Goal: Task Accomplishment & Management: Use online tool/utility

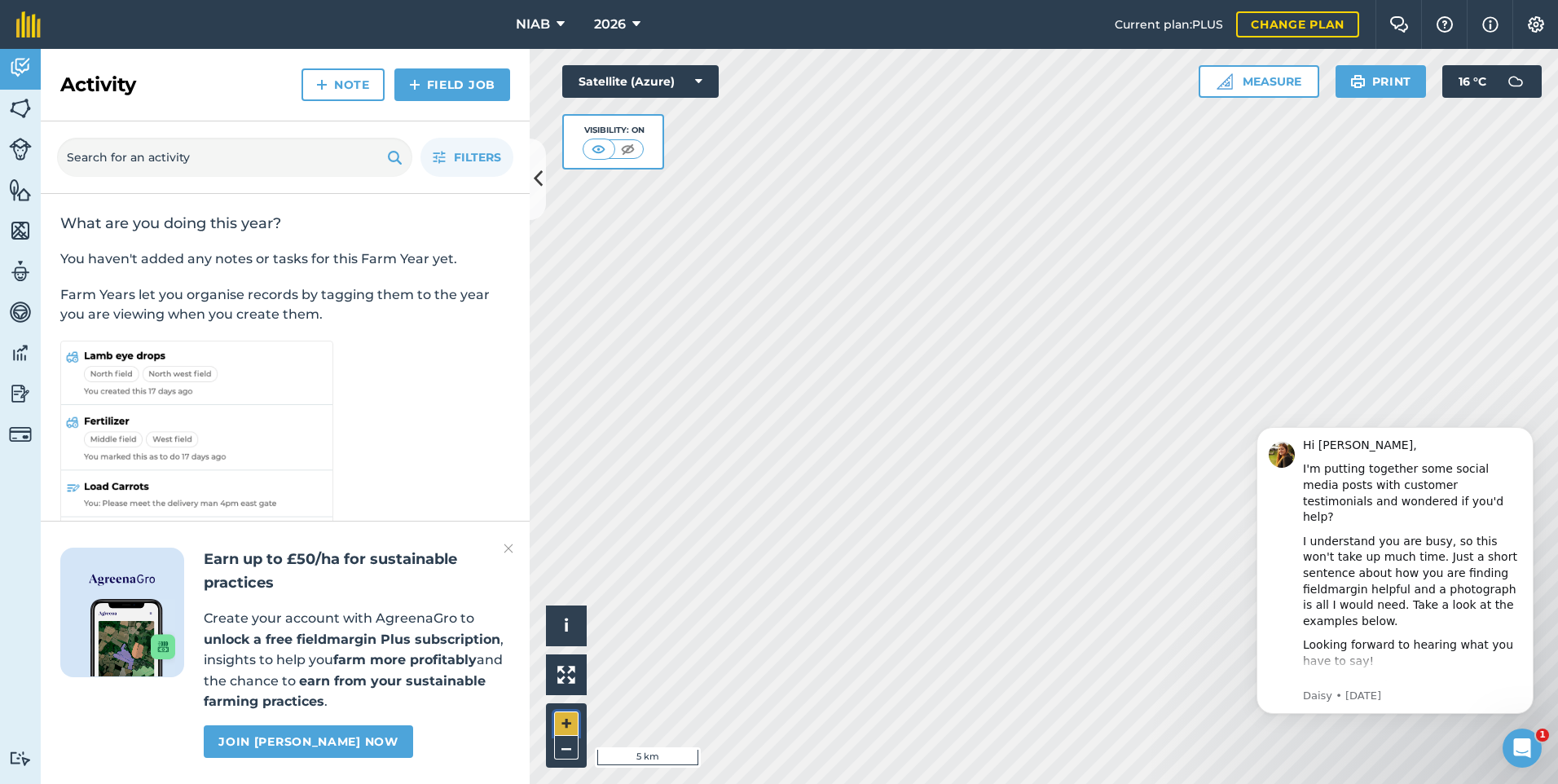
click at [560, 718] on button "+" at bounding box center [567, 724] width 24 height 24
click at [567, 716] on button "+" at bounding box center [567, 724] width 24 height 24
click at [575, 722] on button "+" at bounding box center [567, 724] width 24 height 24
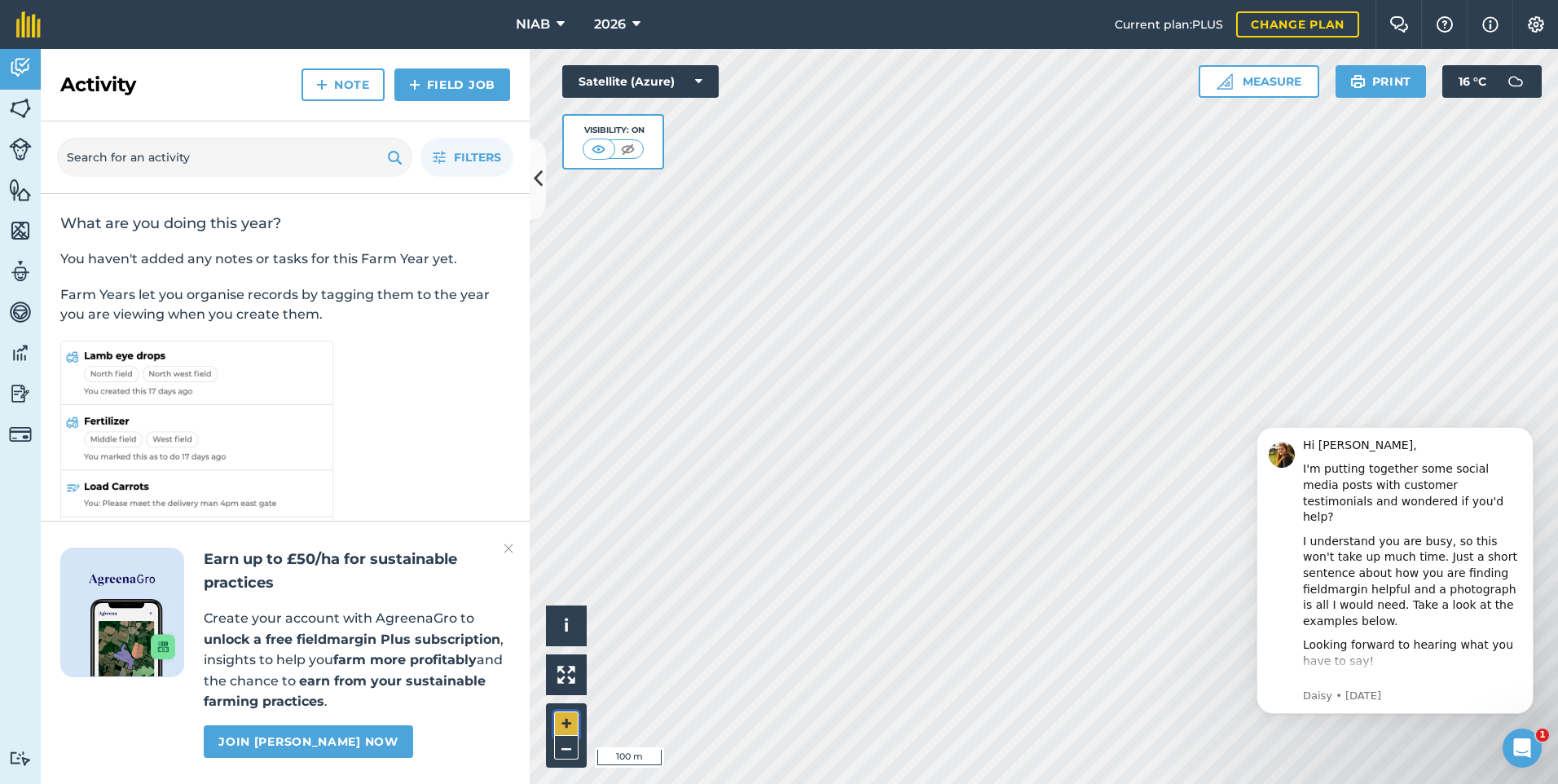
click at [566, 722] on button "+" at bounding box center [567, 724] width 24 height 24
click at [1266, 83] on button "Measure" at bounding box center [1259, 81] width 121 height 32
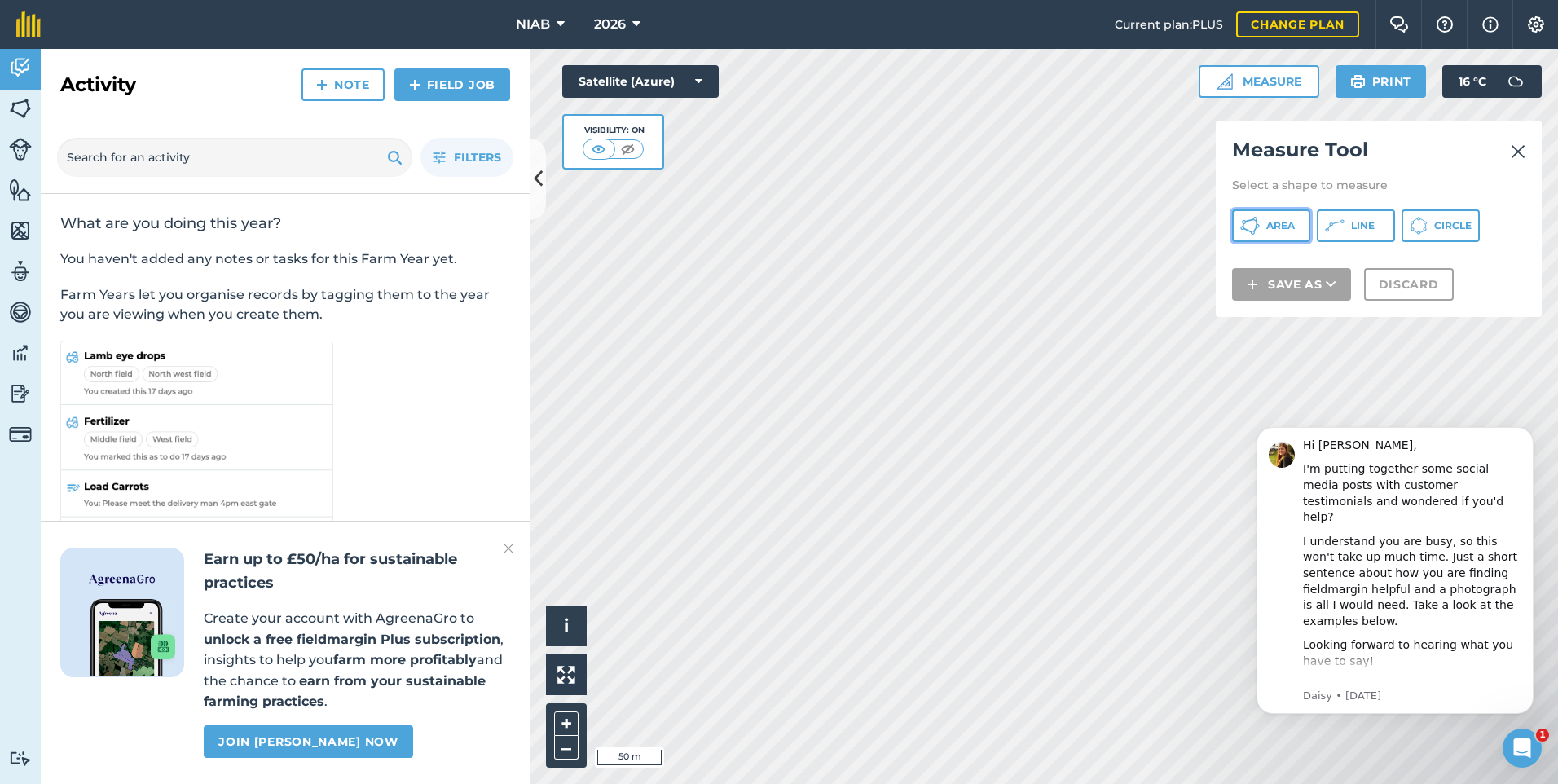
click at [1292, 230] on span "Area" at bounding box center [1280, 225] width 29 height 13
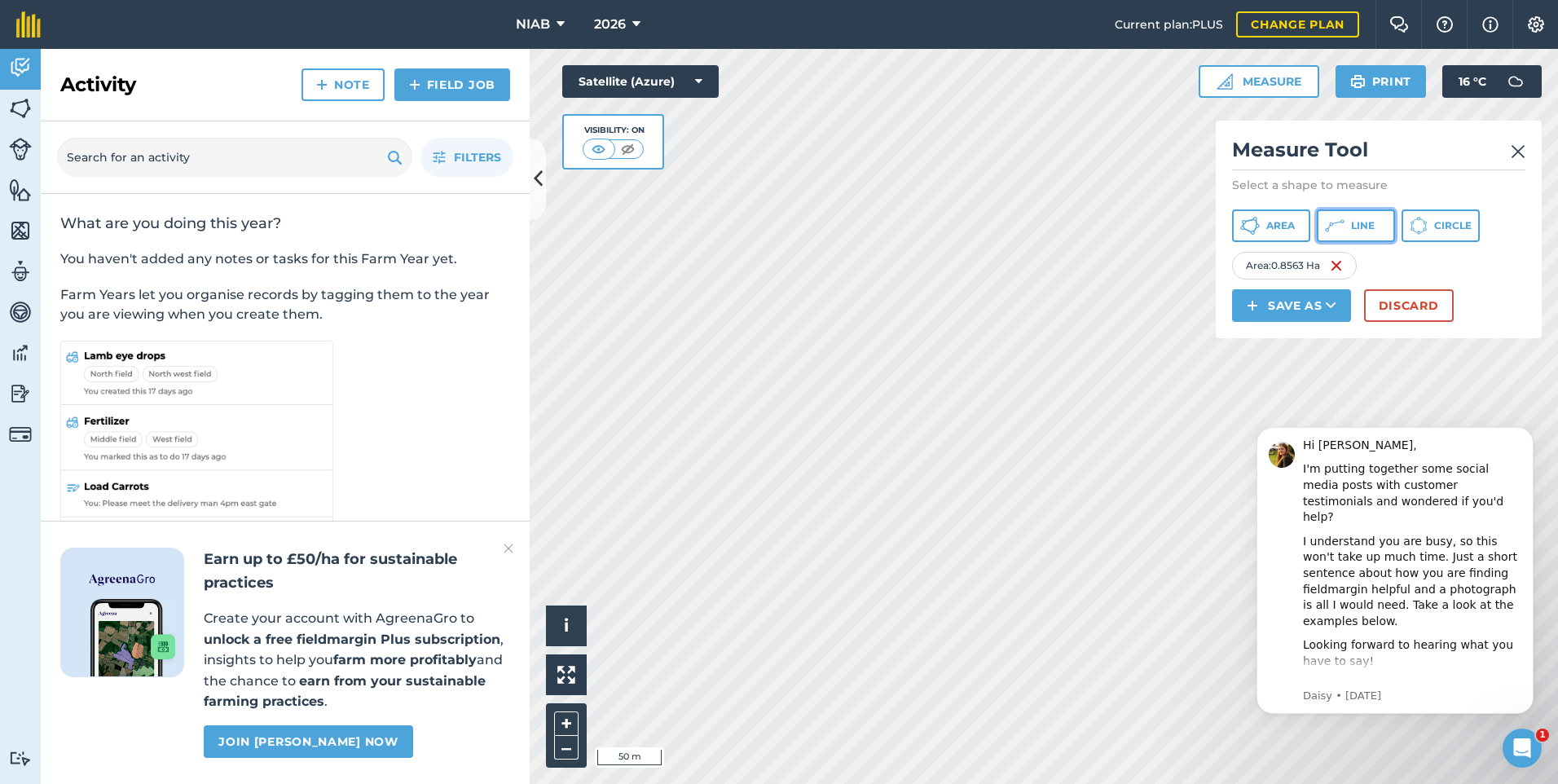
click at [1355, 224] on span "Line" at bounding box center [1362, 225] width 24 height 13
click at [1403, 301] on button "Discard" at bounding box center [1409, 305] width 90 height 32
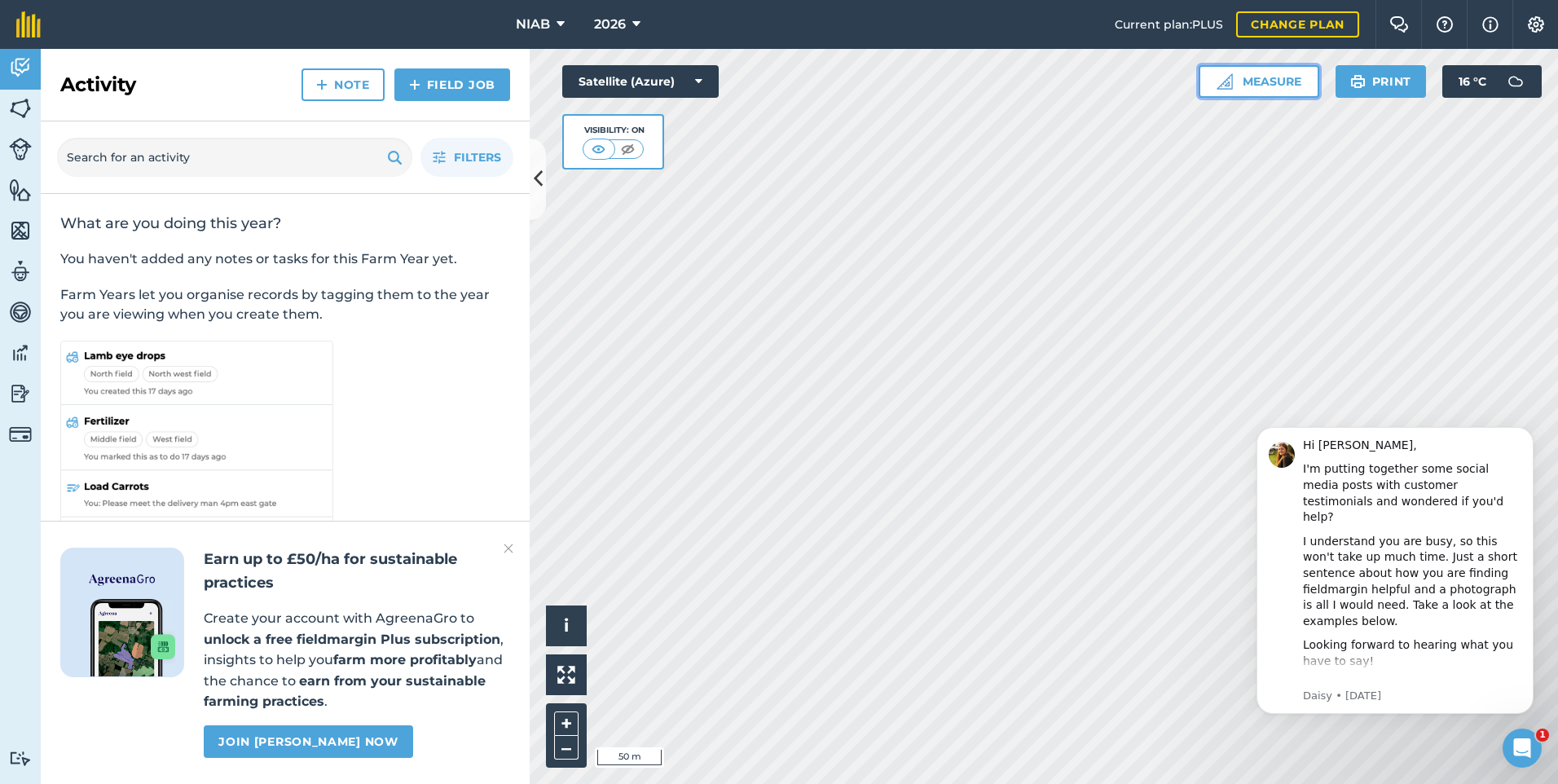
click at [1274, 84] on button "Measure" at bounding box center [1259, 81] width 121 height 32
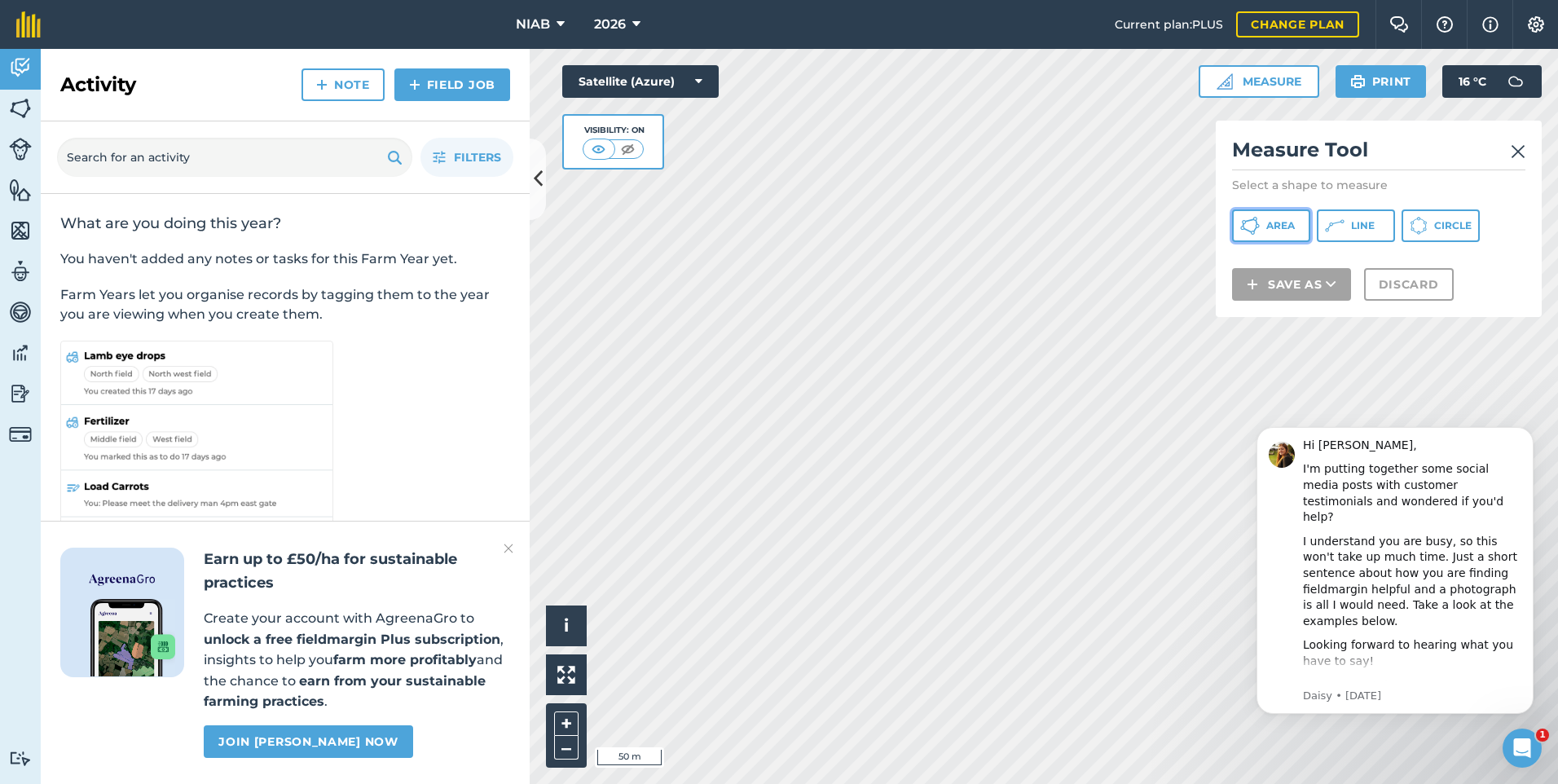
click at [1288, 227] on span "Area" at bounding box center [1280, 225] width 29 height 13
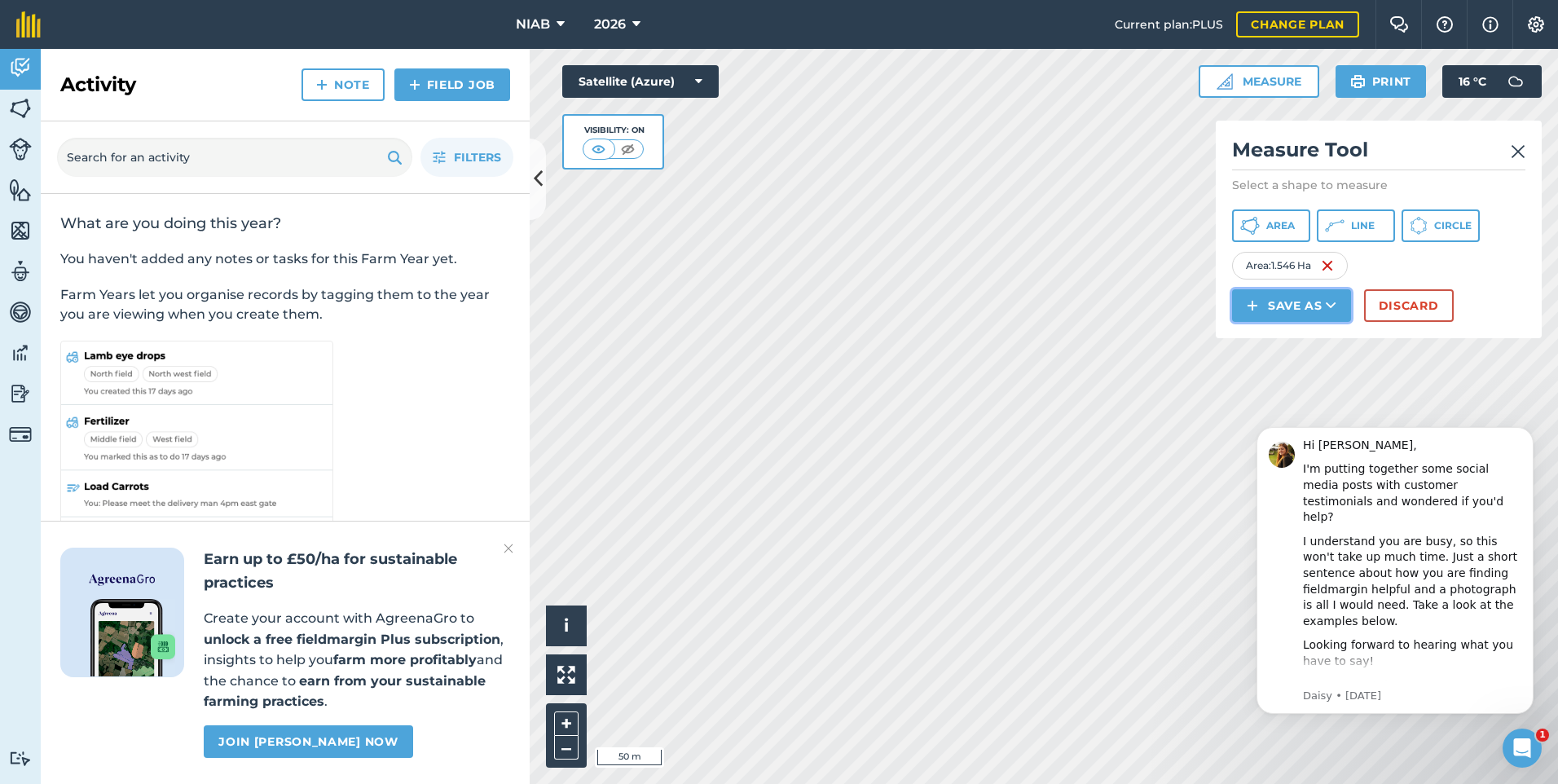
click at [1294, 304] on button "Save as" at bounding box center [1292, 305] width 119 height 32
click at [1293, 375] on link "Feature" at bounding box center [1292, 378] width 114 height 36
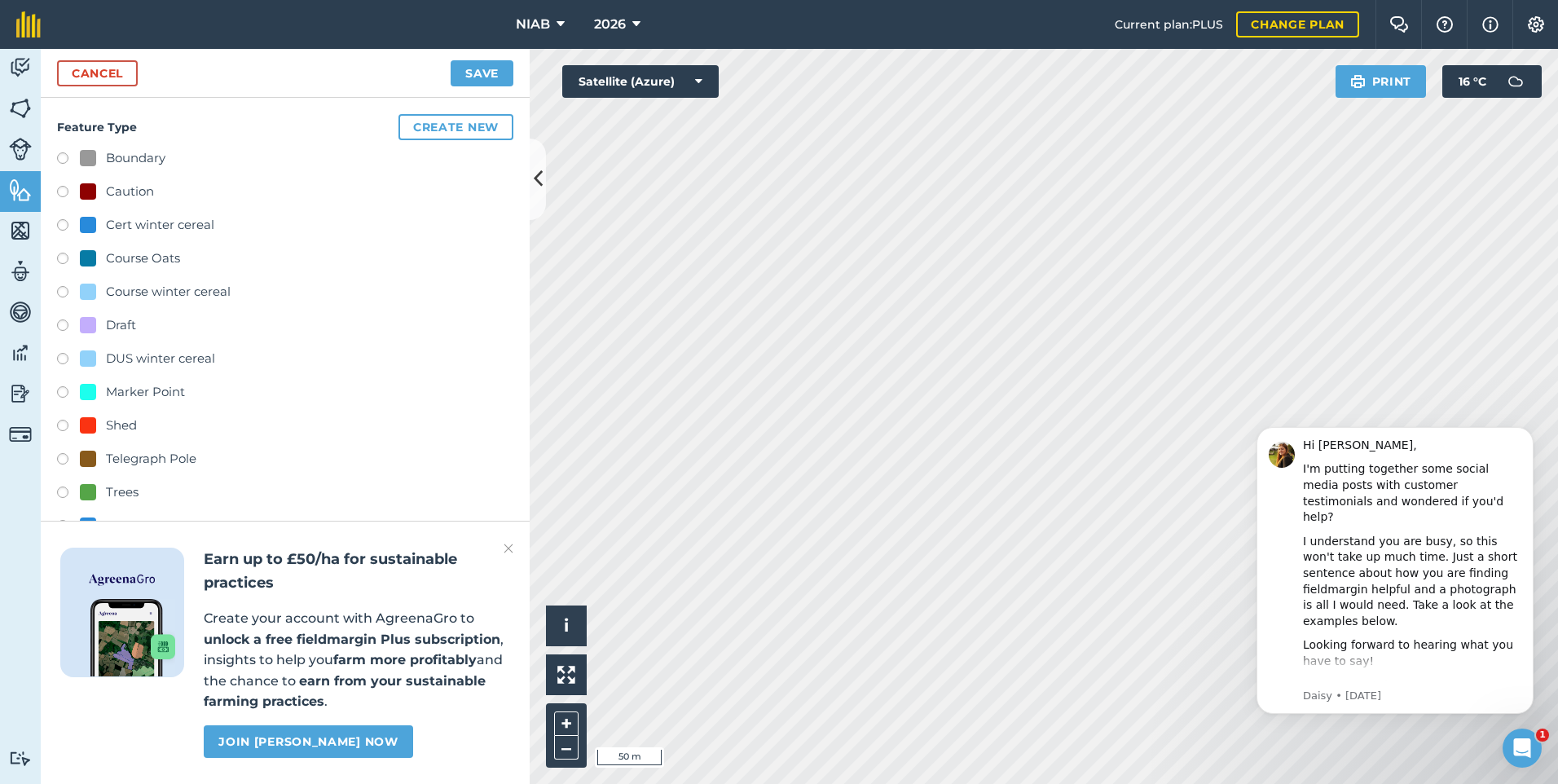
click at [59, 221] on label at bounding box center [68, 227] width 23 height 17
radio input "true"
type input "Cert winter cereal 2"
click at [475, 72] on button "Save" at bounding box center [482, 73] width 63 height 26
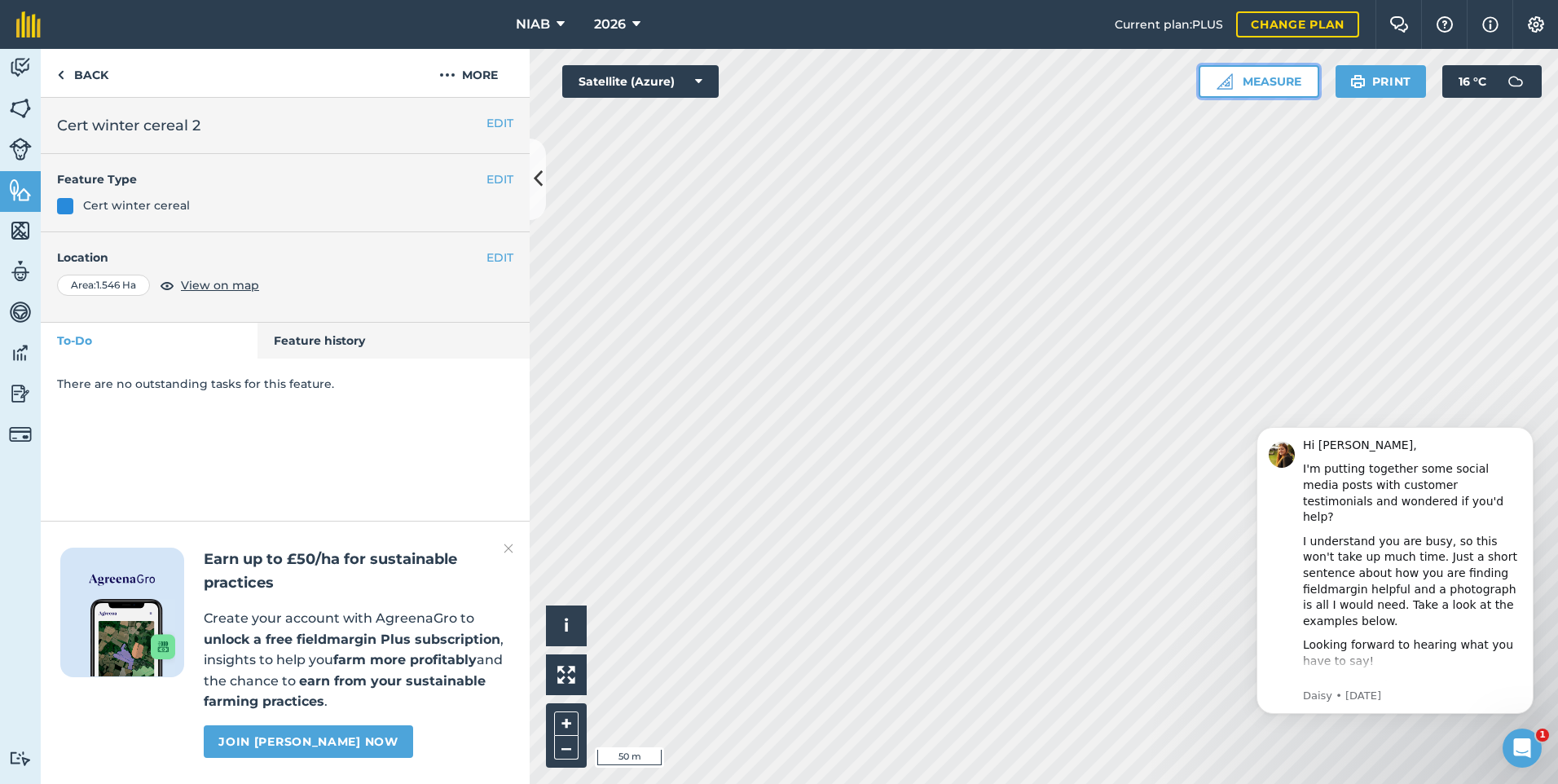
click at [1277, 82] on button "Measure" at bounding box center [1259, 81] width 121 height 32
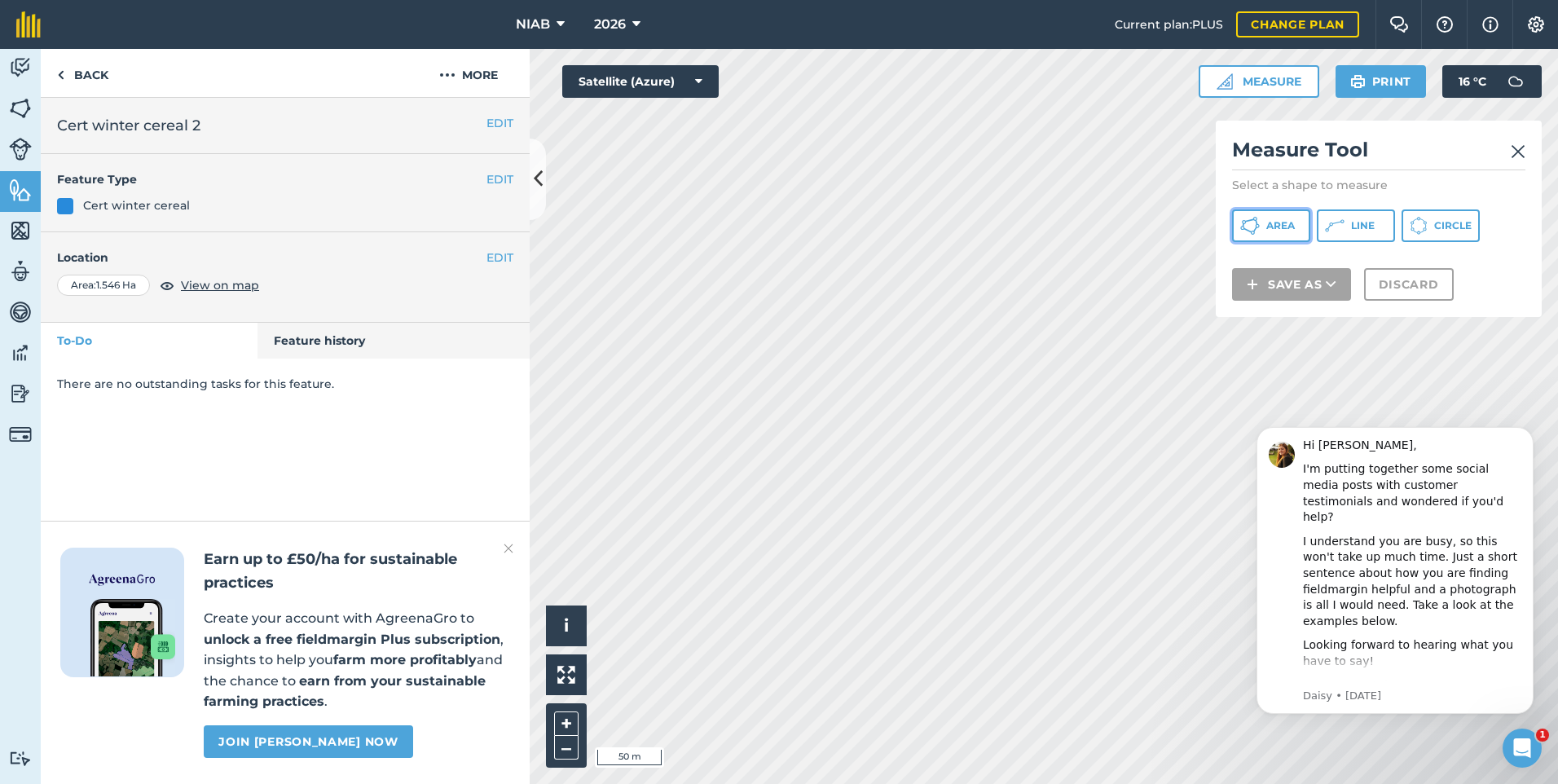
click at [1271, 223] on span "Area" at bounding box center [1280, 225] width 29 height 13
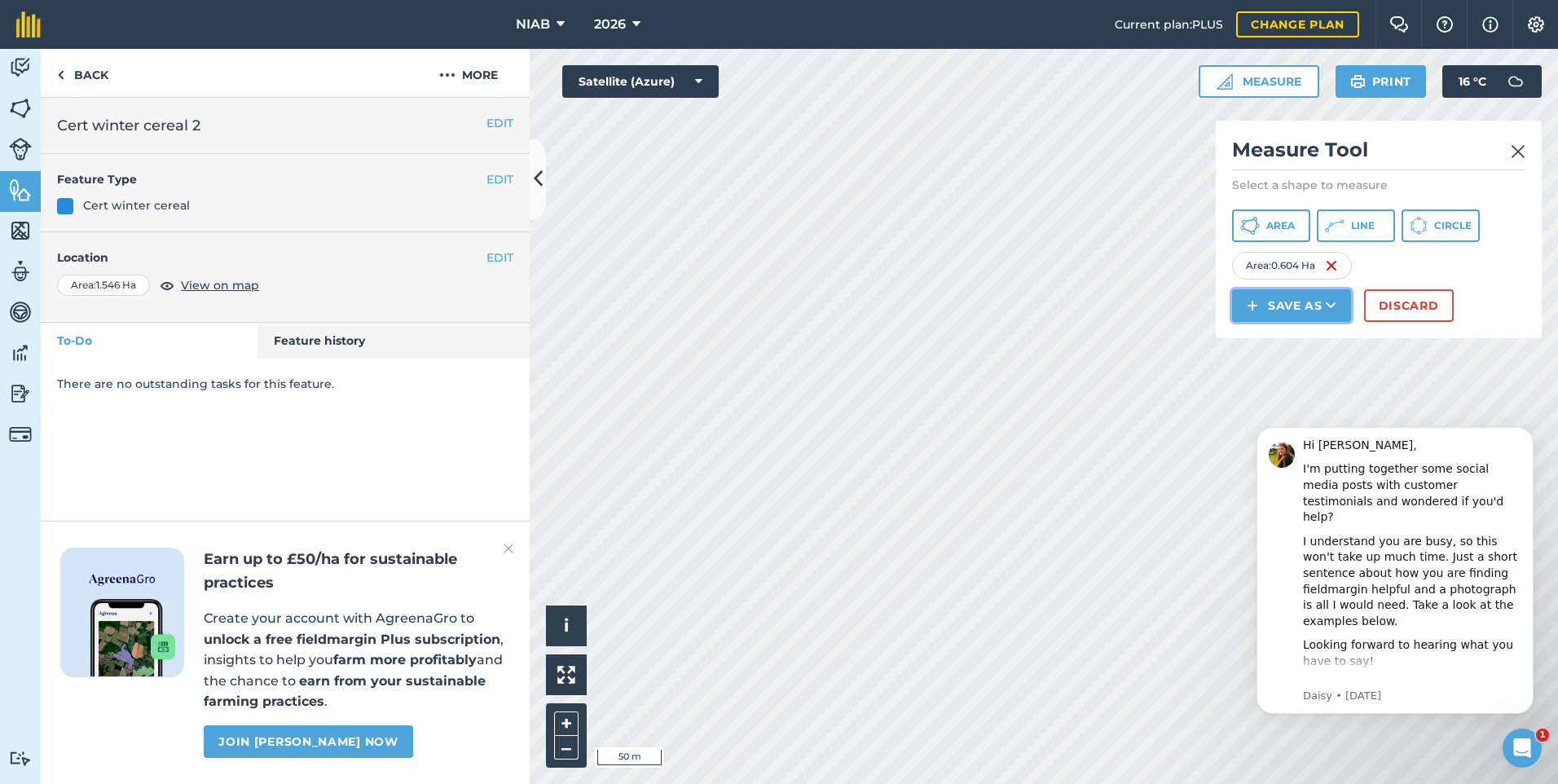
click at [1276, 305] on button "Save as" at bounding box center [1292, 305] width 119 height 32
click at [1280, 382] on link "Feature" at bounding box center [1292, 378] width 114 height 36
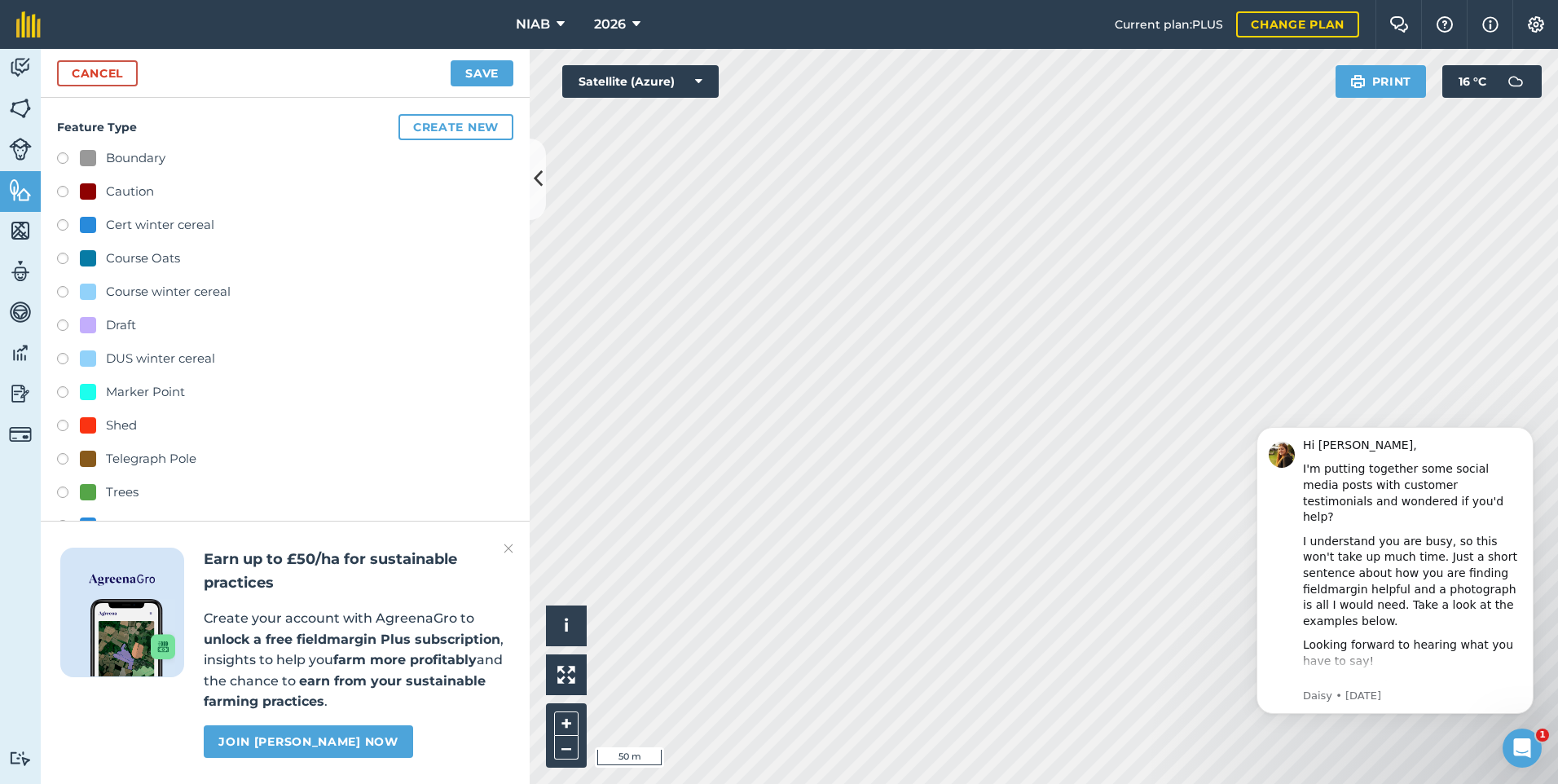
click at [66, 223] on label at bounding box center [68, 227] width 23 height 17
radio input "true"
type input "Cert winter cereal 3"
click at [473, 75] on button "Save" at bounding box center [482, 73] width 63 height 26
